Goal: Transaction & Acquisition: Purchase product/service

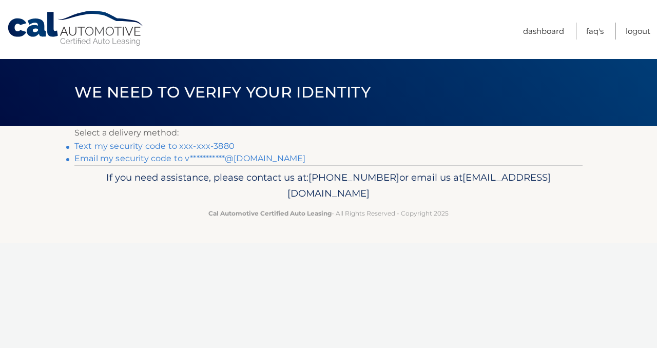
click at [139, 148] on link "Text my security code to xxx-xxx-3880" at bounding box center [154, 146] width 160 height 10
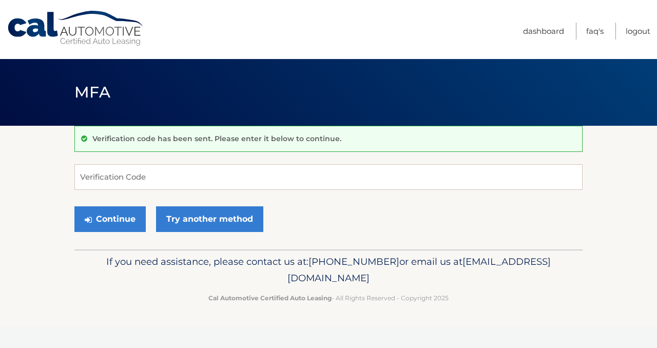
click at [133, 192] on form "Verification Code Continue Try another method" at bounding box center [328, 200] width 508 height 73
click at [133, 178] on input "Verification Code" at bounding box center [328, 177] width 508 height 26
click at [327, 174] on input "Verification Code" at bounding box center [328, 177] width 508 height 26
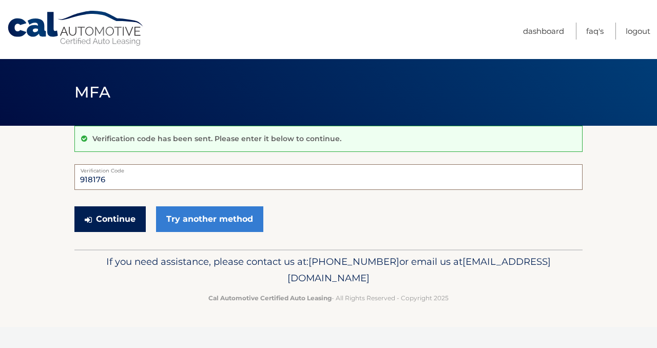
type input "918176"
click at [123, 214] on button "Continue" at bounding box center [109, 219] width 71 height 26
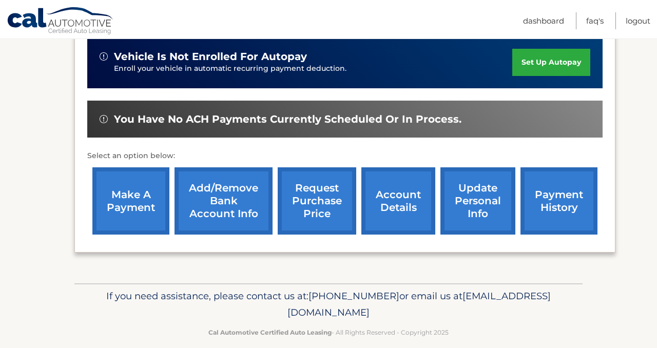
scroll to position [274, 0]
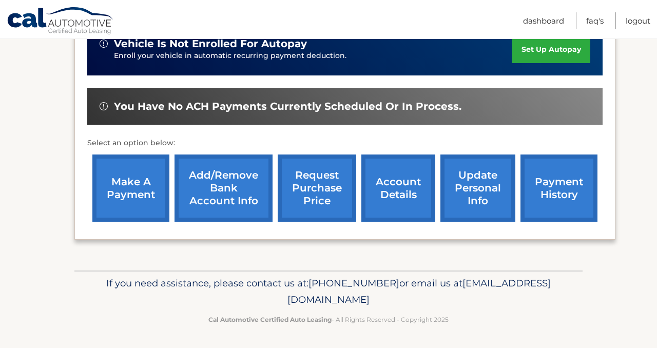
click at [392, 190] on link "account details" at bounding box center [398, 188] width 74 height 67
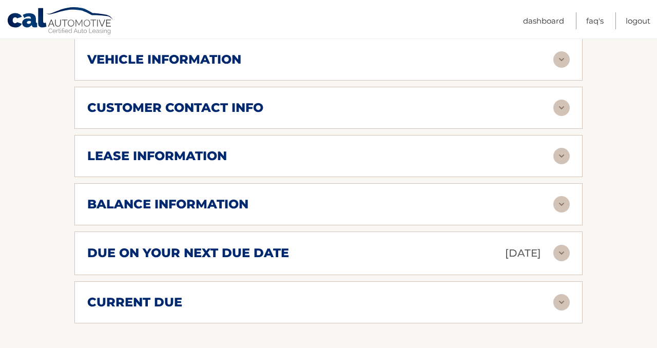
scroll to position [501, 0]
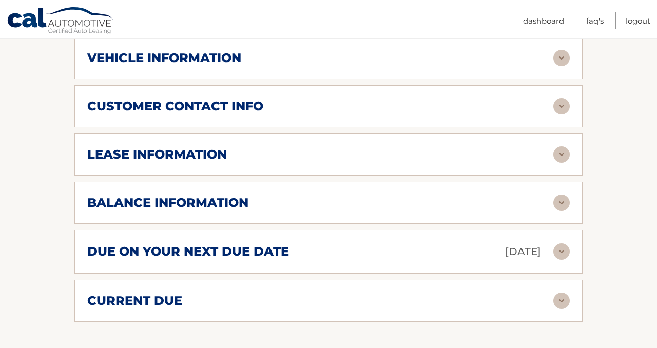
click at [451, 200] on div "balance information" at bounding box center [320, 202] width 466 height 15
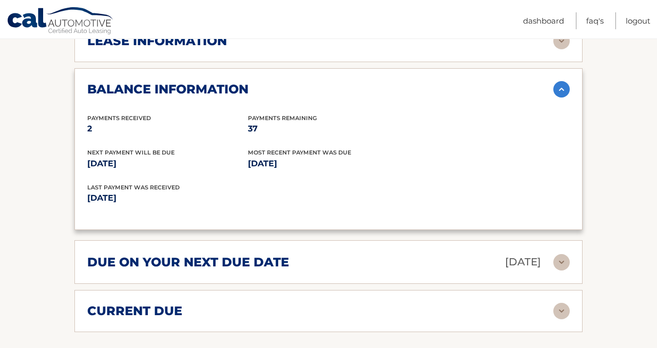
scroll to position [619, 0]
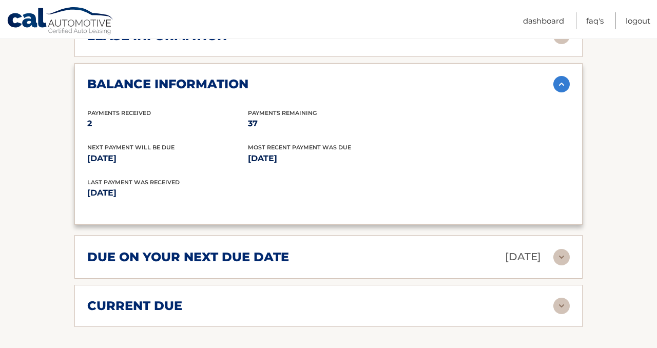
click at [435, 258] on div "due on your next due date [DATE]" at bounding box center [320, 257] width 466 height 18
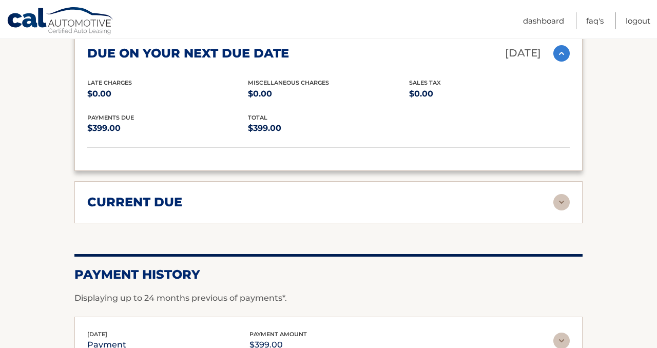
scroll to position [835, 0]
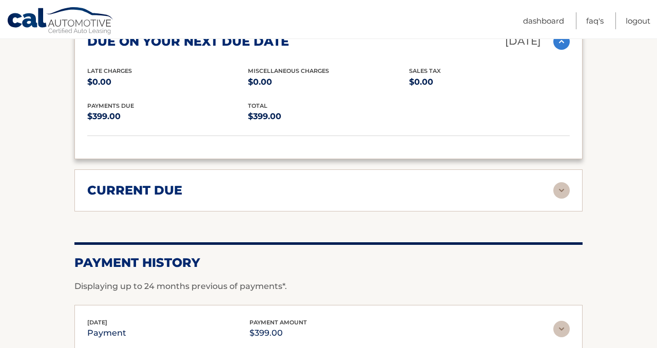
click at [417, 200] on div "current due Late Charges $0.00 Miscelleneous Charges* $0.00 Sales Tax $0.00 pay…" at bounding box center [328, 190] width 508 height 42
click at [565, 192] on img at bounding box center [561, 190] width 16 height 16
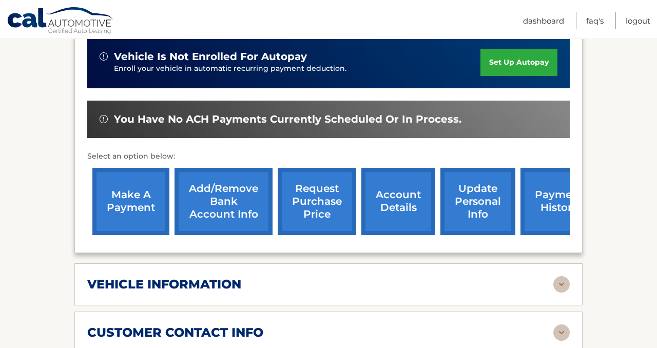
scroll to position [275, 0]
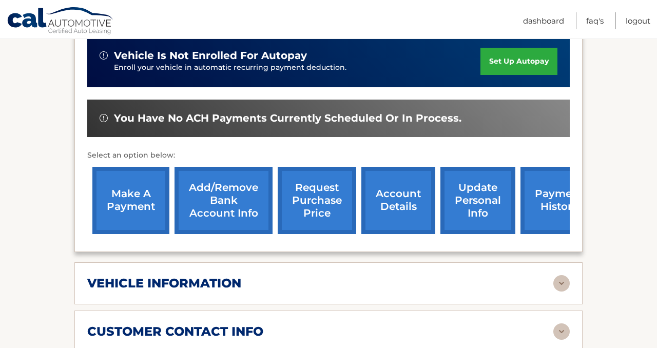
click at [127, 203] on link "make a payment" at bounding box center [130, 200] width 77 height 67
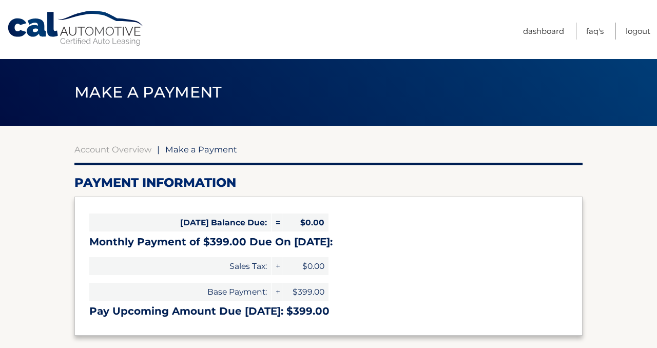
select select "MTY1OTYyYjUtY2IwZS00OGI3LTlhNjUtZjMxODI2ZDdhYzA5"
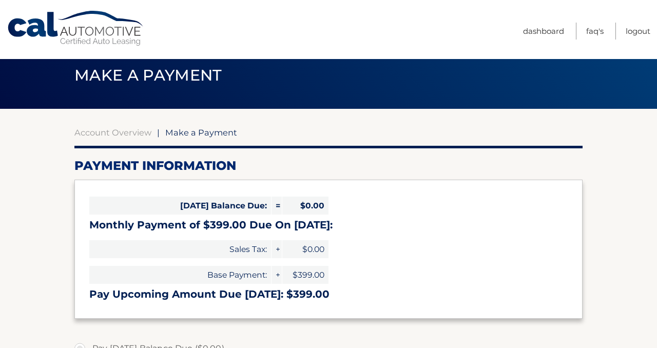
scroll to position [38, 0]
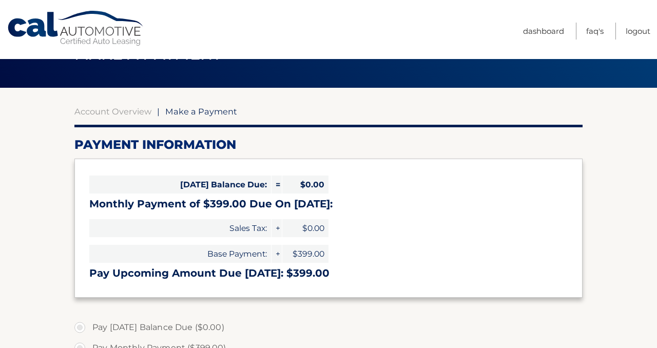
click at [183, 112] on span "Make a Payment" at bounding box center [201, 111] width 72 height 10
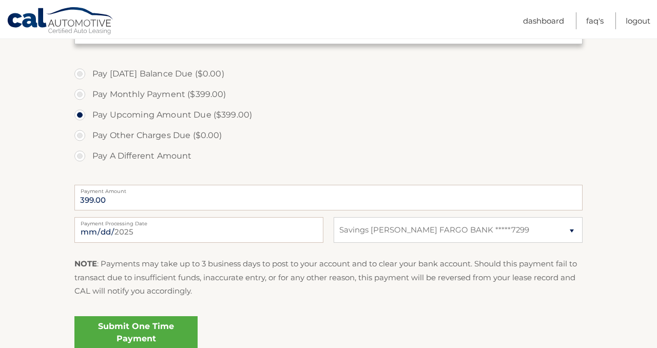
scroll to position [299, 0]
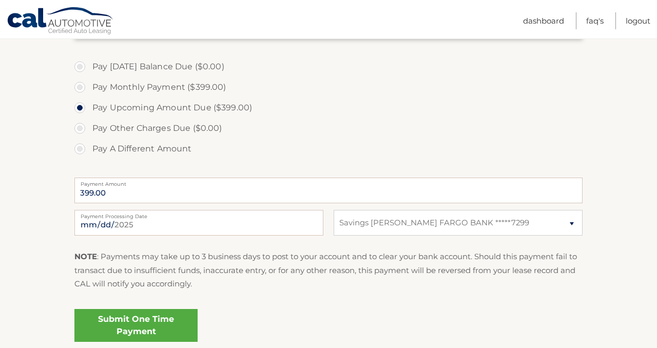
click at [168, 217] on label "Payment Processing Date" at bounding box center [198, 214] width 249 height 8
click at [168, 217] on input "2025-09-14" at bounding box center [198, 223] width 249 height 26
click at [102, 224] on input "2025-09-14" at bounding box center [198, 223] width 249 height 26
click at [99, 223] on input "2025-09-15" at bounding box center [198, 223] width 249 height 26
type input "2025-09-16"
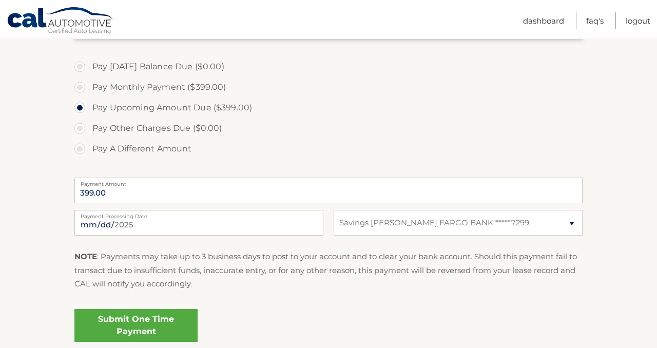
click at [119, 318] on link "Submit One Time Payment" at bounding box center [135, 325] width 123 height 33
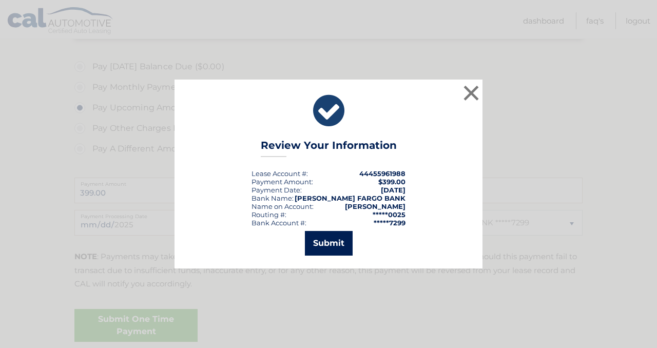
click at [320, 236] on button "Submit" at bounding box center [329, 243] width 48 height 25
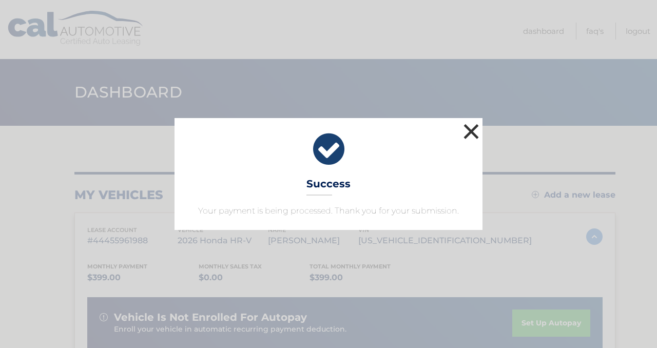
click at [473, 125] on button "×" at bounding box center [471, 131] width 21 height 21
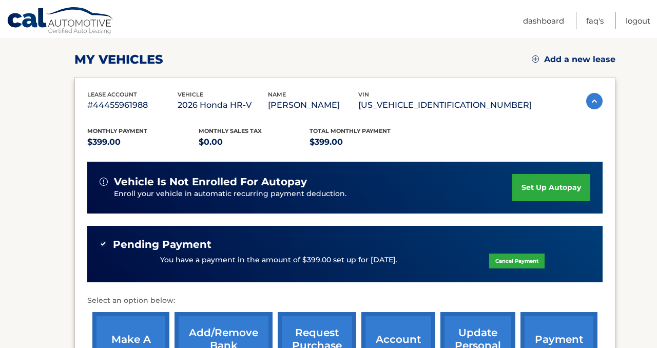
scroll to position [293, 0]
